Goal: Book appointment/travel/reservation

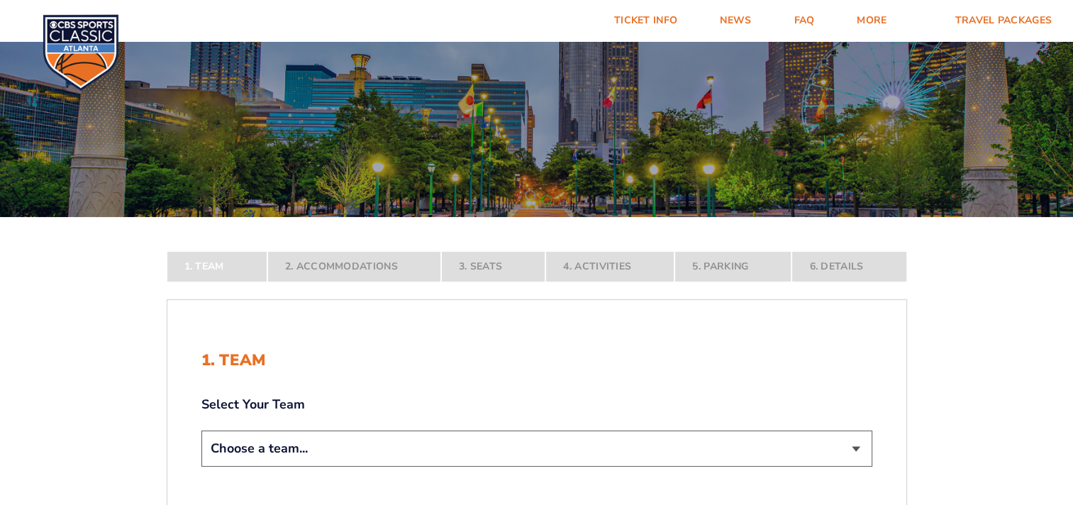
scroll to position [142, 0]
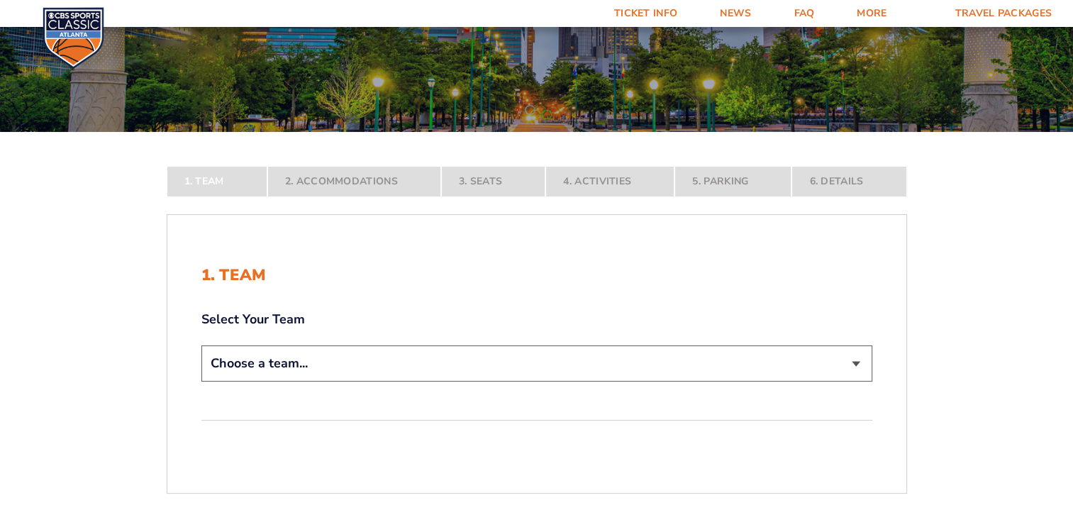
click at [330, 366] on select "Choose a team... [US_STATE] Wildcats [US_STATE] State Buckeyes [US_STATE] Tar H…" at bounding box center [536, 363] width 671 height 36
select select "12757"
click at [201, 381] on select "Choose a team... [US_STATE] Wildcats [US_STATE] State Buckeyes [US_STATE] Tar H…" at bounding box center [536, 363] width 671 height 36
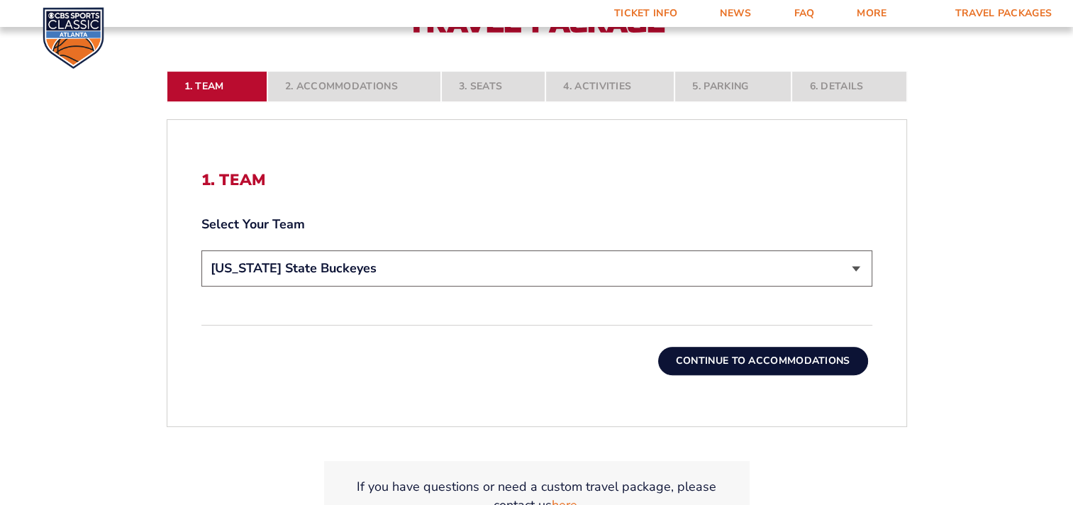
scroll to position [355, 0]
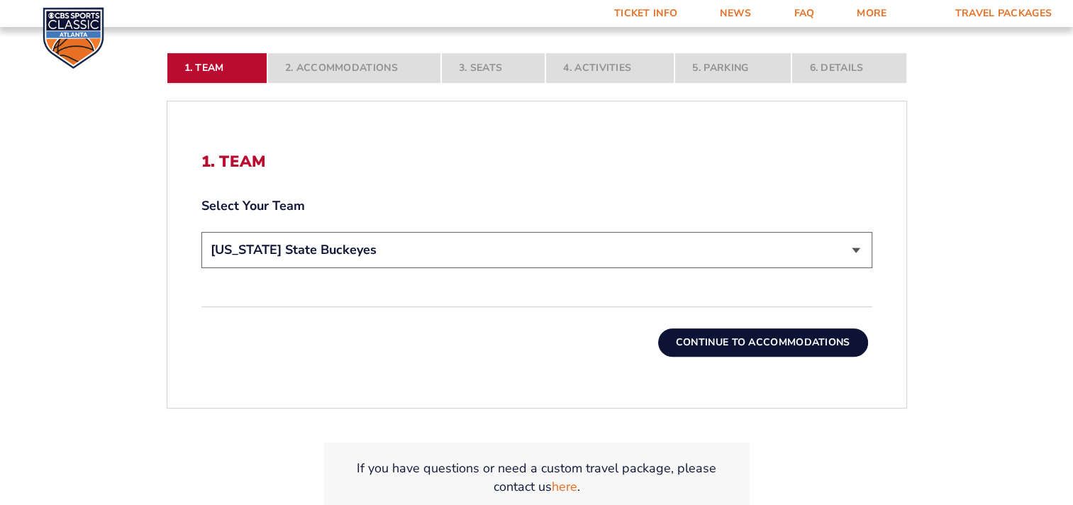
click at [788, 346] on button "Continue To Accommodations" at bounding box center [763, 342] width 210 height 28
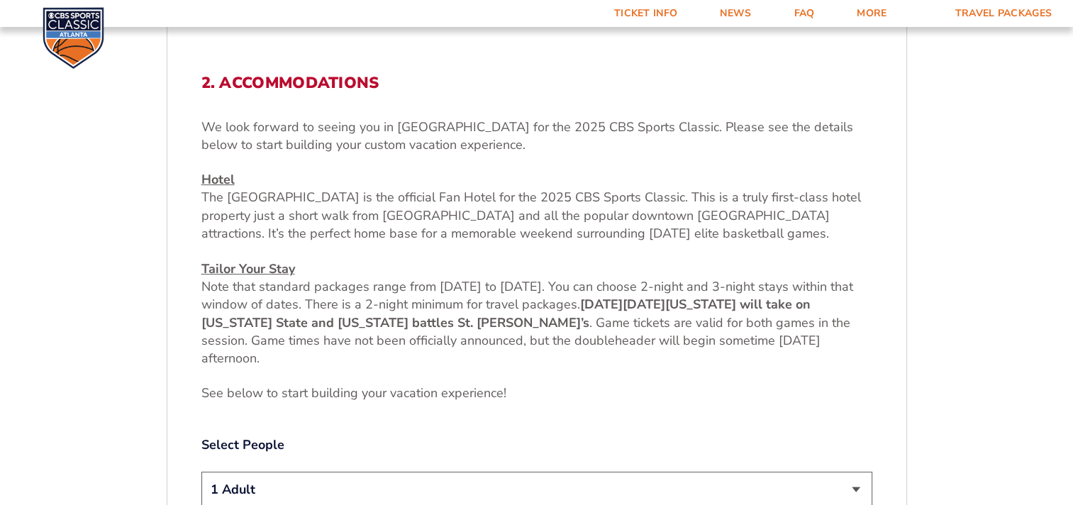
scroll to position [522, 0]
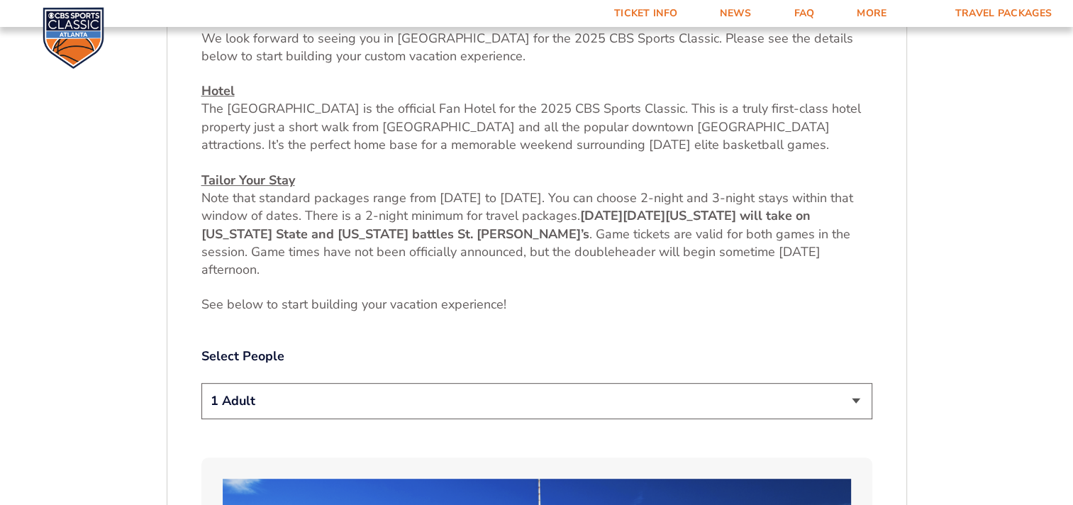
click at [289, 406] on select "1 Adult 2 Adults 3 Adults 4 Adults 2 Adults + 1 Child 2 Adults + 2 Children 2 A…" at bounding box center [536, 401] width 671 height 36
select select "2 Adults + 1 Child"
click at [201, 383] on select "1 Adult 2 Adults 3 Adults 4 Adults 2 Adults + 1 Child 2 Adults + 2 Children 2 A…" at bounding box center [536, 401] width 671 height 36
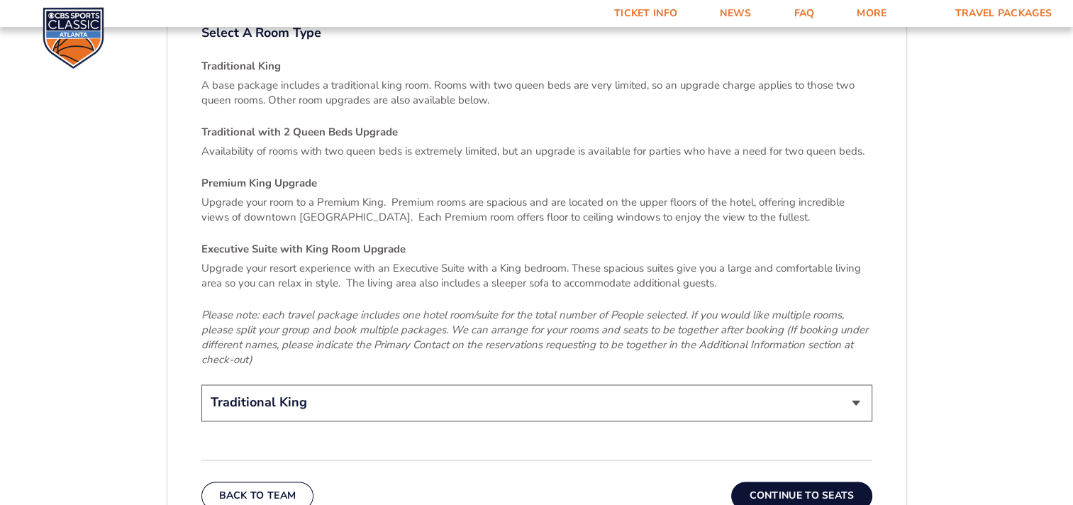
scroll to position [2082, 0]
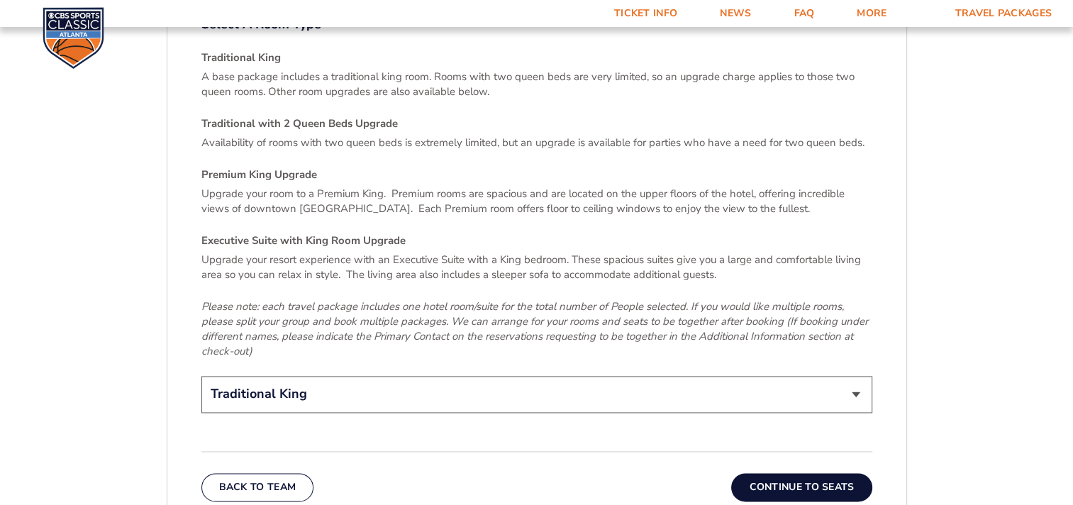
click at [596, 376] on select "Traditional King Traditional with 2 Queen Beds Upgrade (+$45 per night) Premium…" at bounding box center [536, 394] width 671 height 36
select select "Traditional with 2 Queen Beds Upgrade"
click at [201, 376] on select "Traditional King Traditional with 2 Queen Beds Upgrade (+$45 per night) Premium…" at bounding box center [536, 394] width 671 height 36
click at [768, 474] on button "Continue To Seats" at bounding box center [801, 487] width 140 height 28
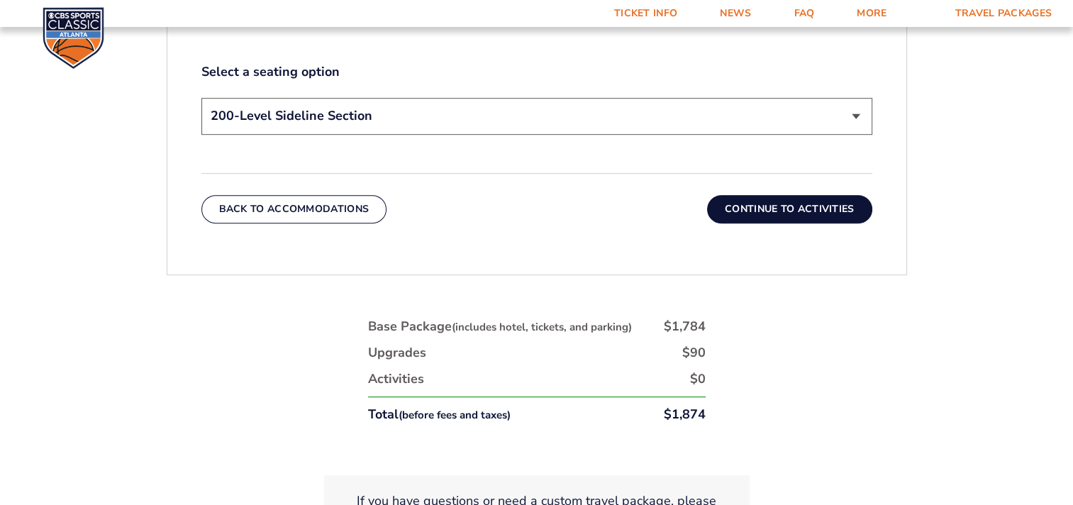
scroll to position [805, 0]
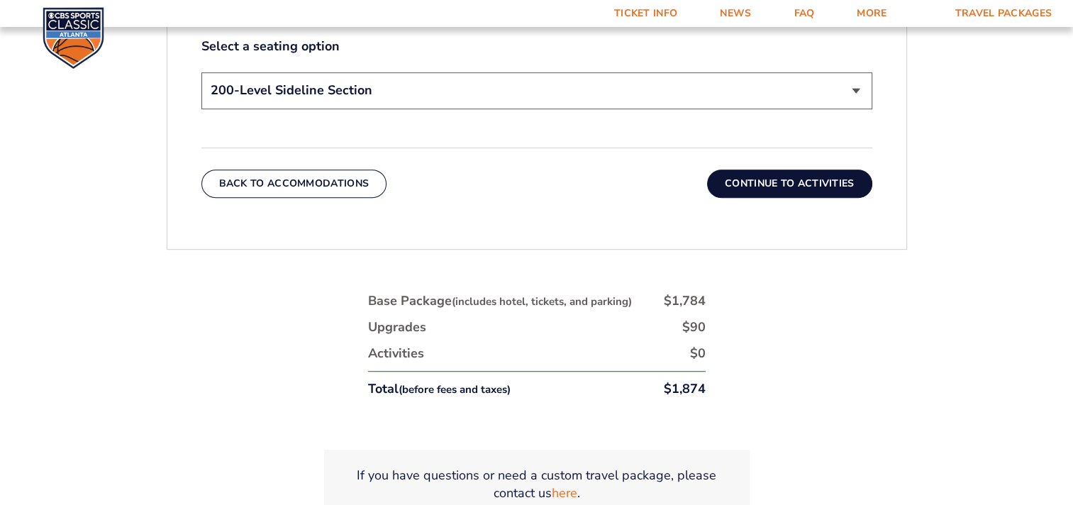
click at [759, 184] on button "Continue To Activities" at bounding box center [789, 183] width 165 height 28
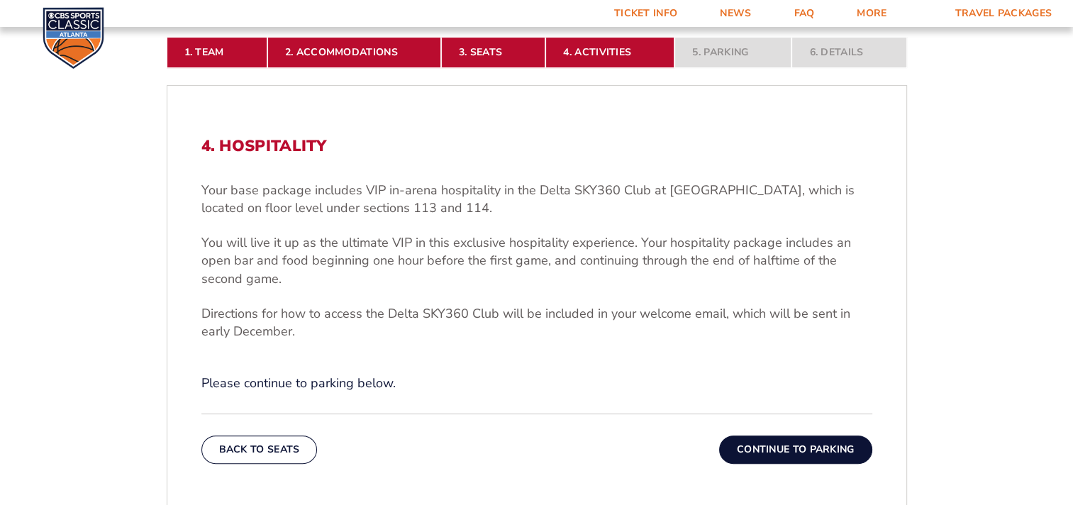
scroll to position [380, 0]
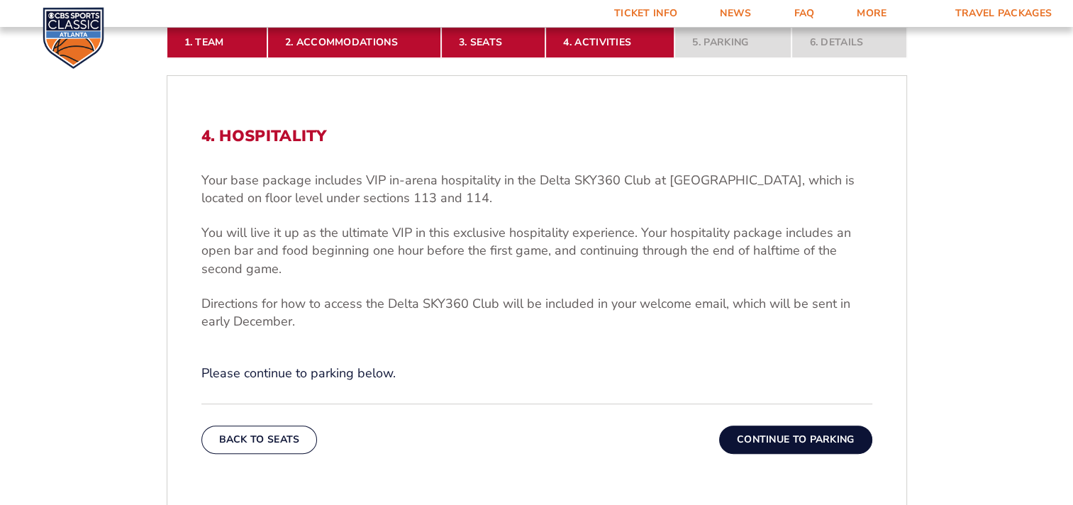
click at [771, 434] on button "Continue To Parking" at bounding box center [795, 439] width 153 height 28
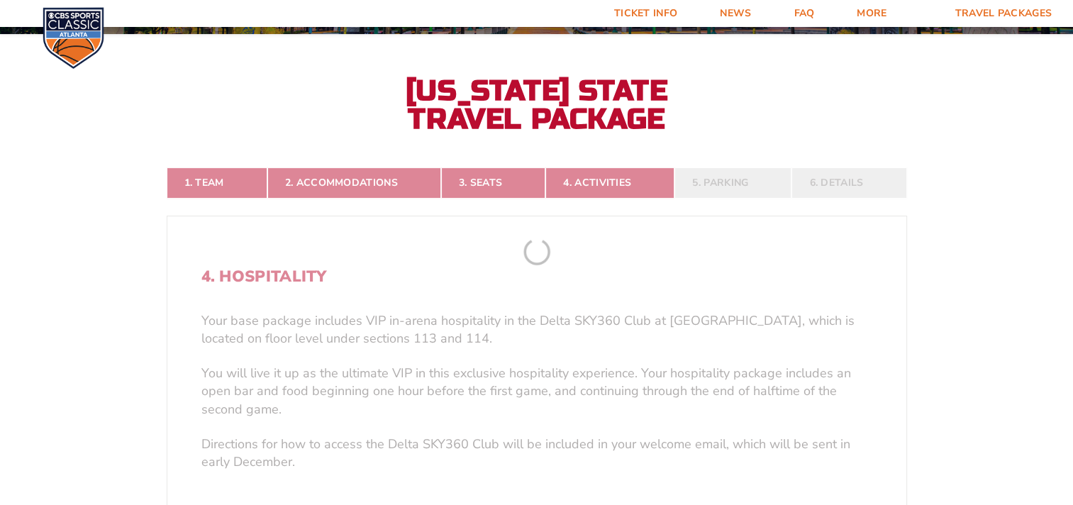
scroll to position [238, 0]
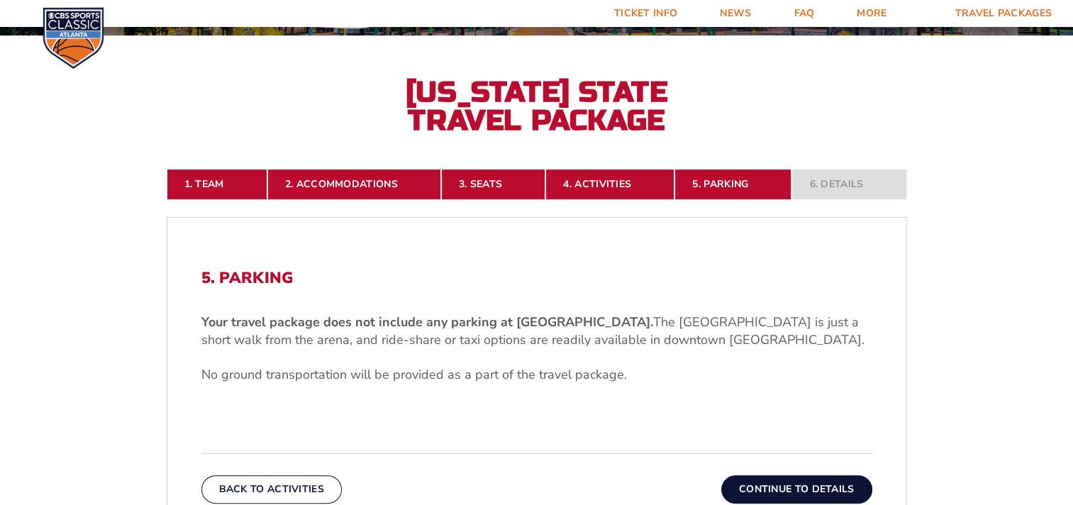
click at [829, 489] on button "Continue To Details" at bounding box center [796, 489] width 151 height 28
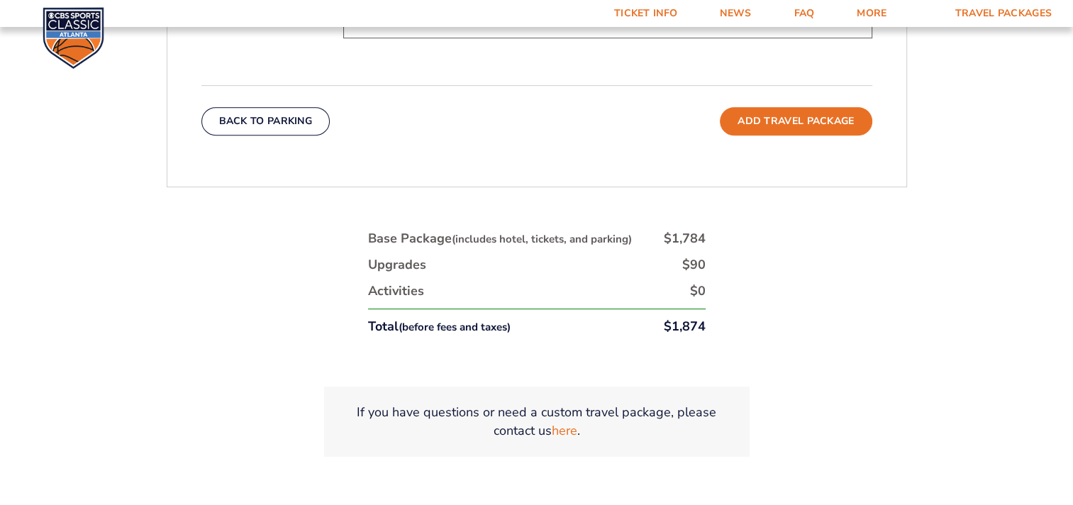
scroll to position [735, 0]
